Goal: Task Accomplishment & Management: Use online tool/utility

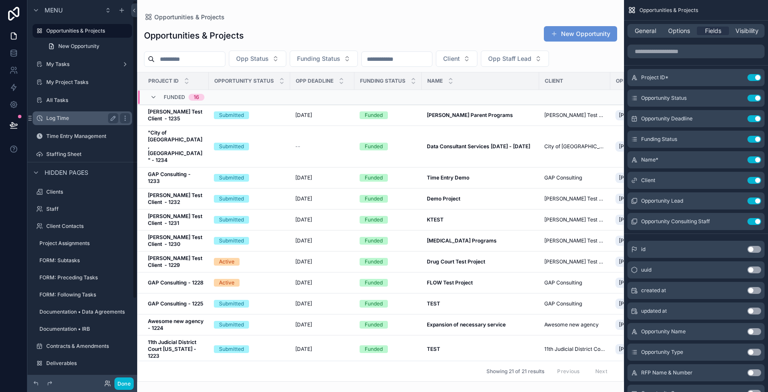
click at [57, 123] on div "Log Time" at bounding box center [82, 118] width 96 height 14
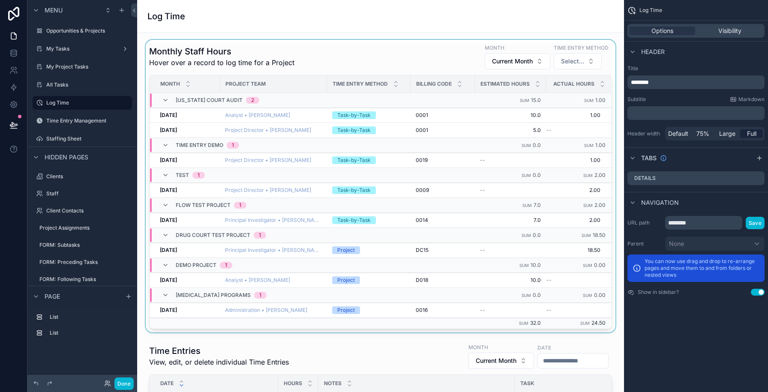
click at [306, 65] on div "scrollable content" at bounding box center [380, 186] width 473 height 293
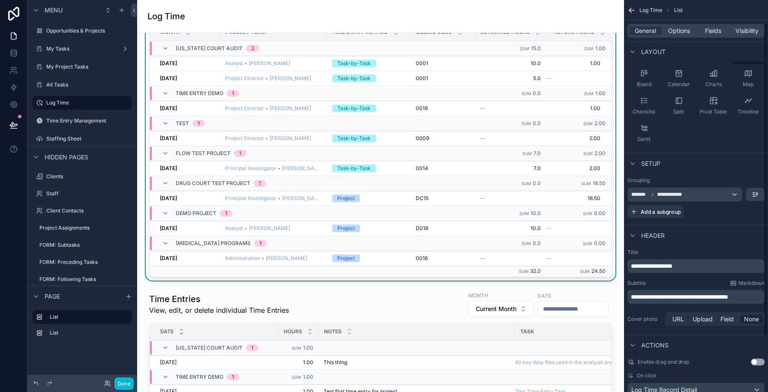
scroll to position [82, 0]
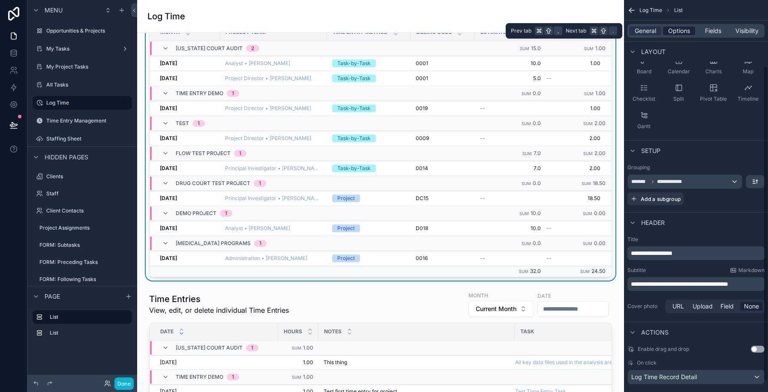
click at [680, 33] on span "Options" at bounding box center [679, 31] width 22 height 9
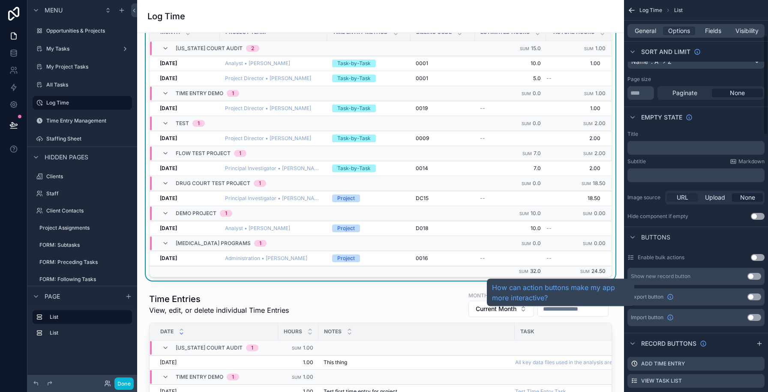
scroll to position [0, 0]
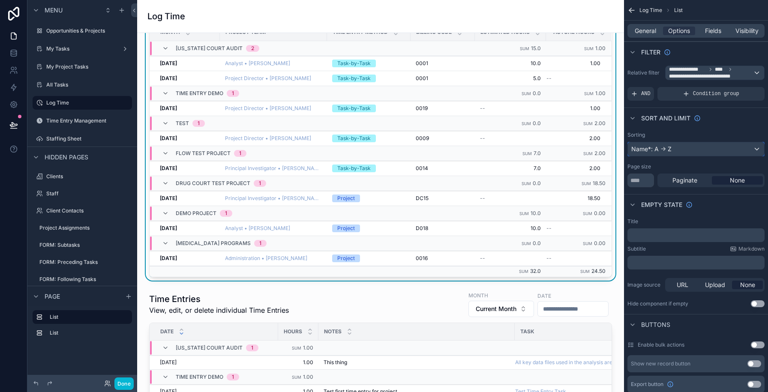
click at [659, 150] on div "Name*: A -> Z" at bounding box center [696, 149] width 136 height 14
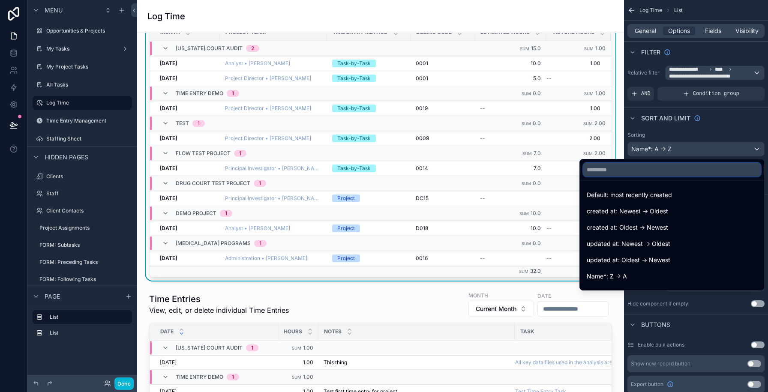
click at [648, 166] on input "text" at bounding box center [671, 170] width 177 height 14
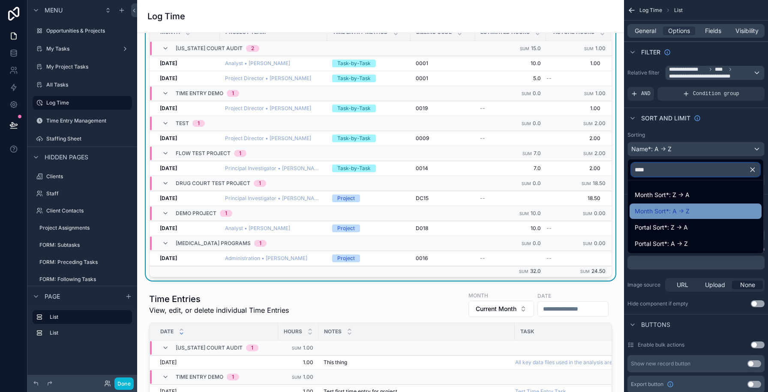
type input "****"
click at [660, 213] on span "Month Sort*: A -> Z" at bounding box center [661, 211] width 55 height 10
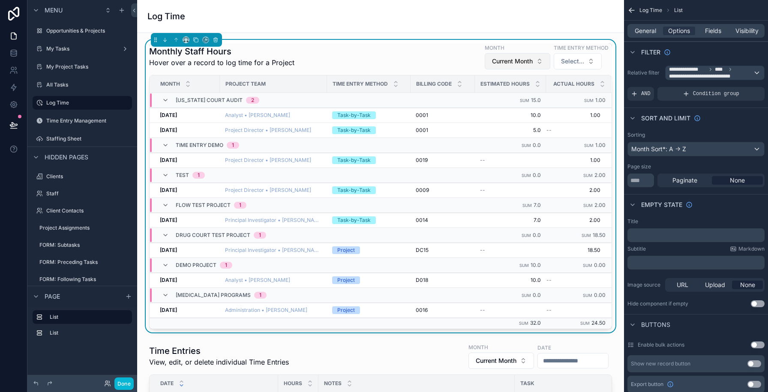
click at [529, 56] on button "Current Month" at bounding box center [518, 61] width 66 height 16
click at [508, 95] on div "None" at bounding box center [516, 96] width 103 height 14
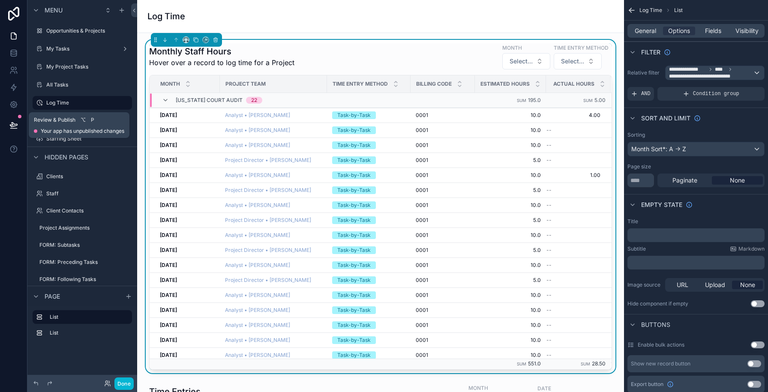
click at [11, 125] on icon at bounding box center [13, 125] width 9 height 9
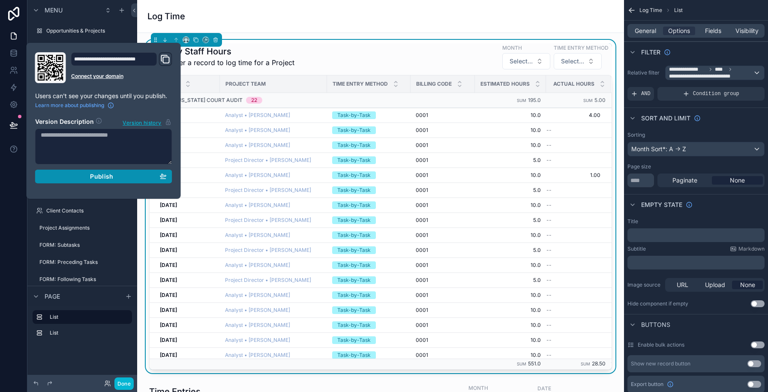
click at [118, 176] on div "Publish" at bounding box center [104, 177] width 126 height 8
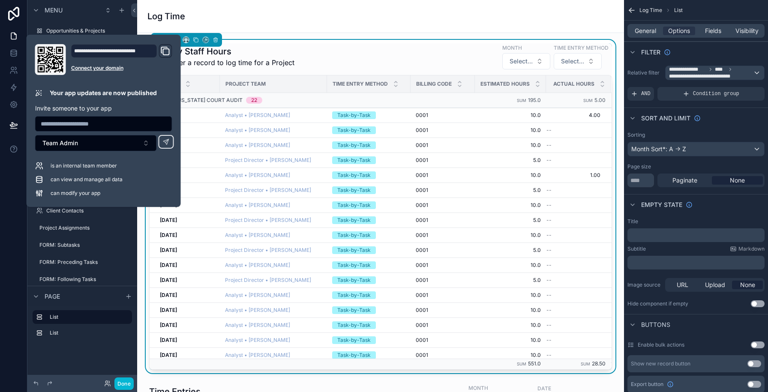
click at [233, 27] on div "Log Time" at bounding box center [380, 16] width 466 height 33
